Goal: Check status: Check status

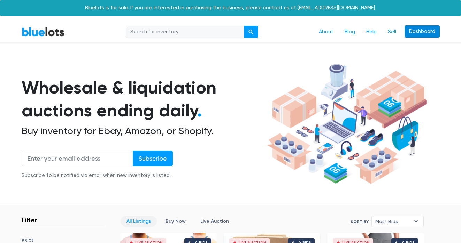
click at [410, 34] on link "Dashboard" at bounding box center [421, 31] width 35 height 13
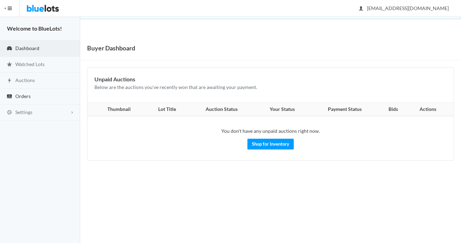
click at [51, 97] on link "Orders" at bounding box center [40, 97] width 80 height 16
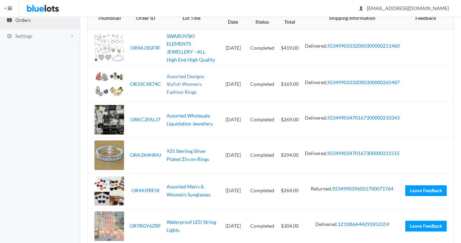
scroll to position [89, 0]
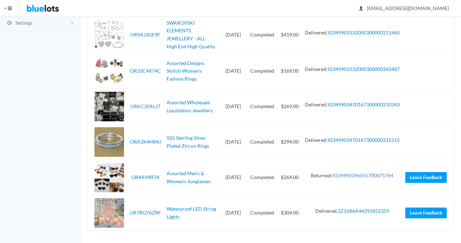
click at [337, 176] on link "9234990396055700071764" at bounding box center [362, 176] width 61 height 6
click at [139, 177] on link "OR44J9RFJX" at bounding box center [145, 177] width 28 height 6
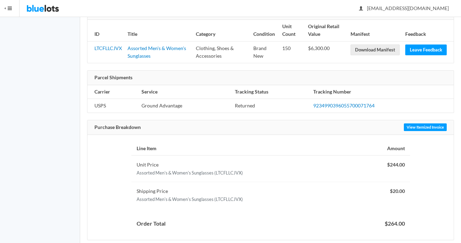
scroll to position [146, 0]
